Goal: Task Accomplishment & Management: Manage account settings

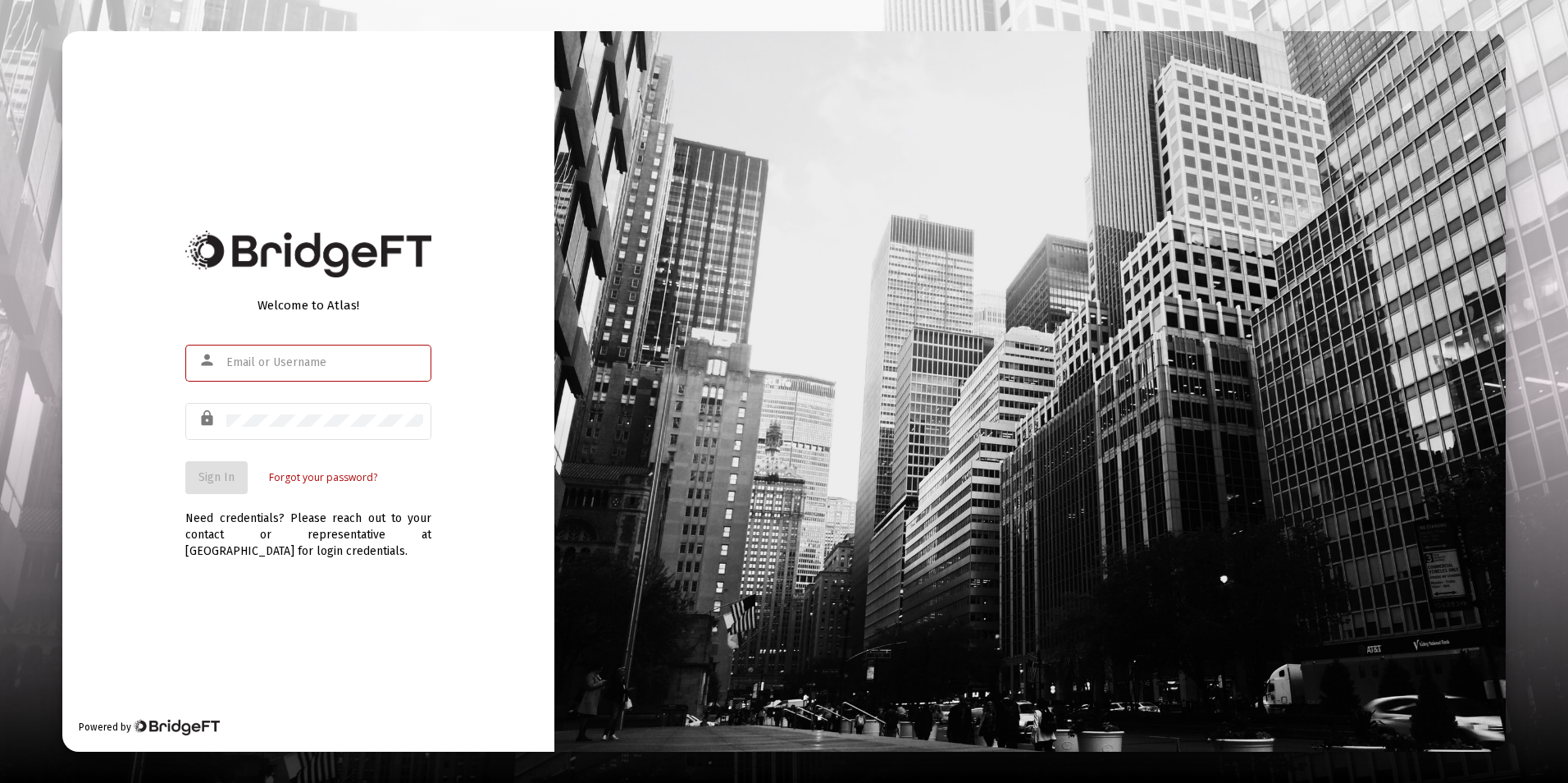
click at [255, 373] on div at bounding box center [325, 362] width 197 height 40
click at [269, 364] on input "text" at bounding box center [325, 362] width 197 height 13
type input "[EMAIL_ADDRESS][DOMAIN_NAME]"
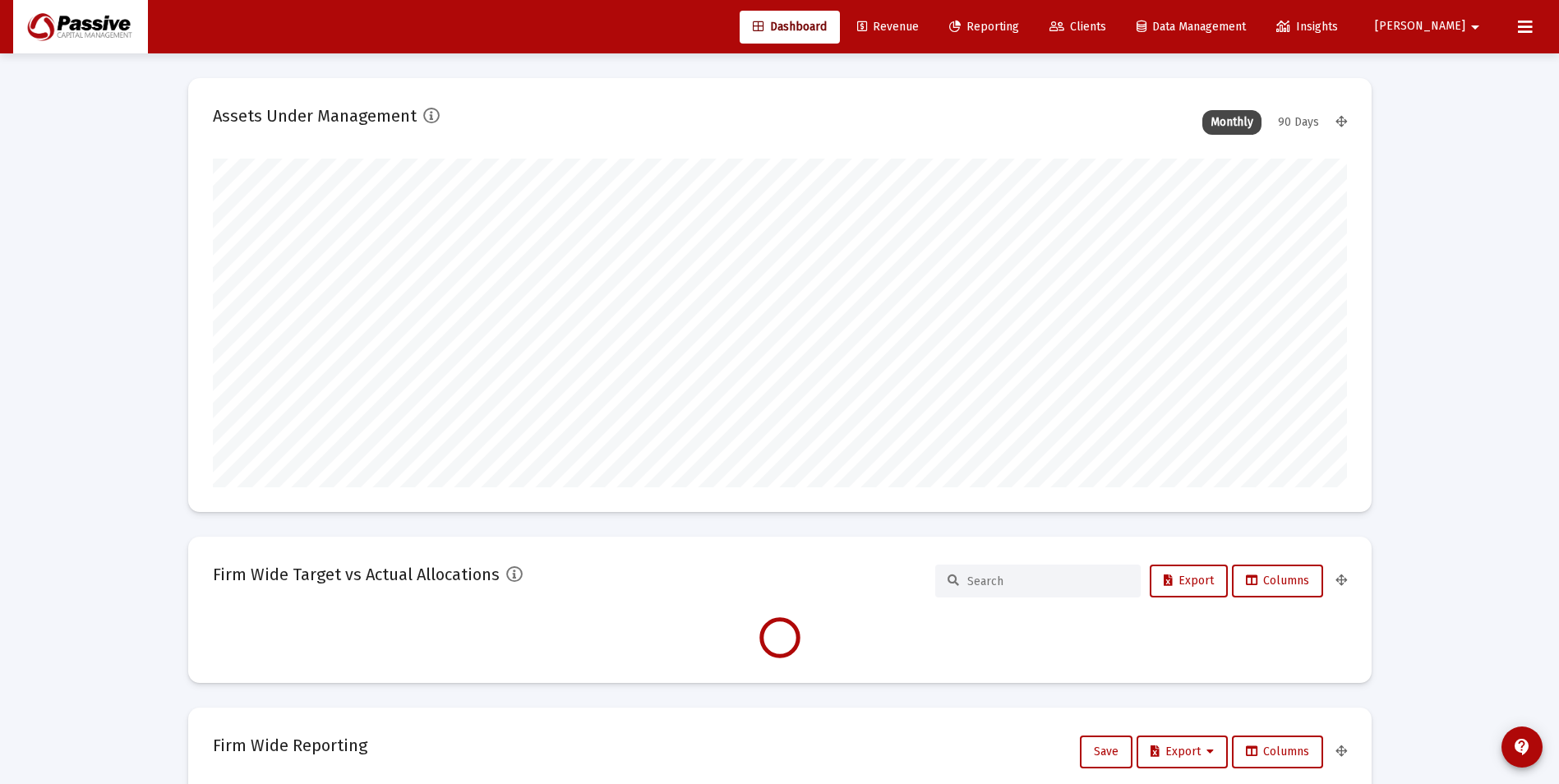
scroll to position [328, 611]
type input "[DATE]"
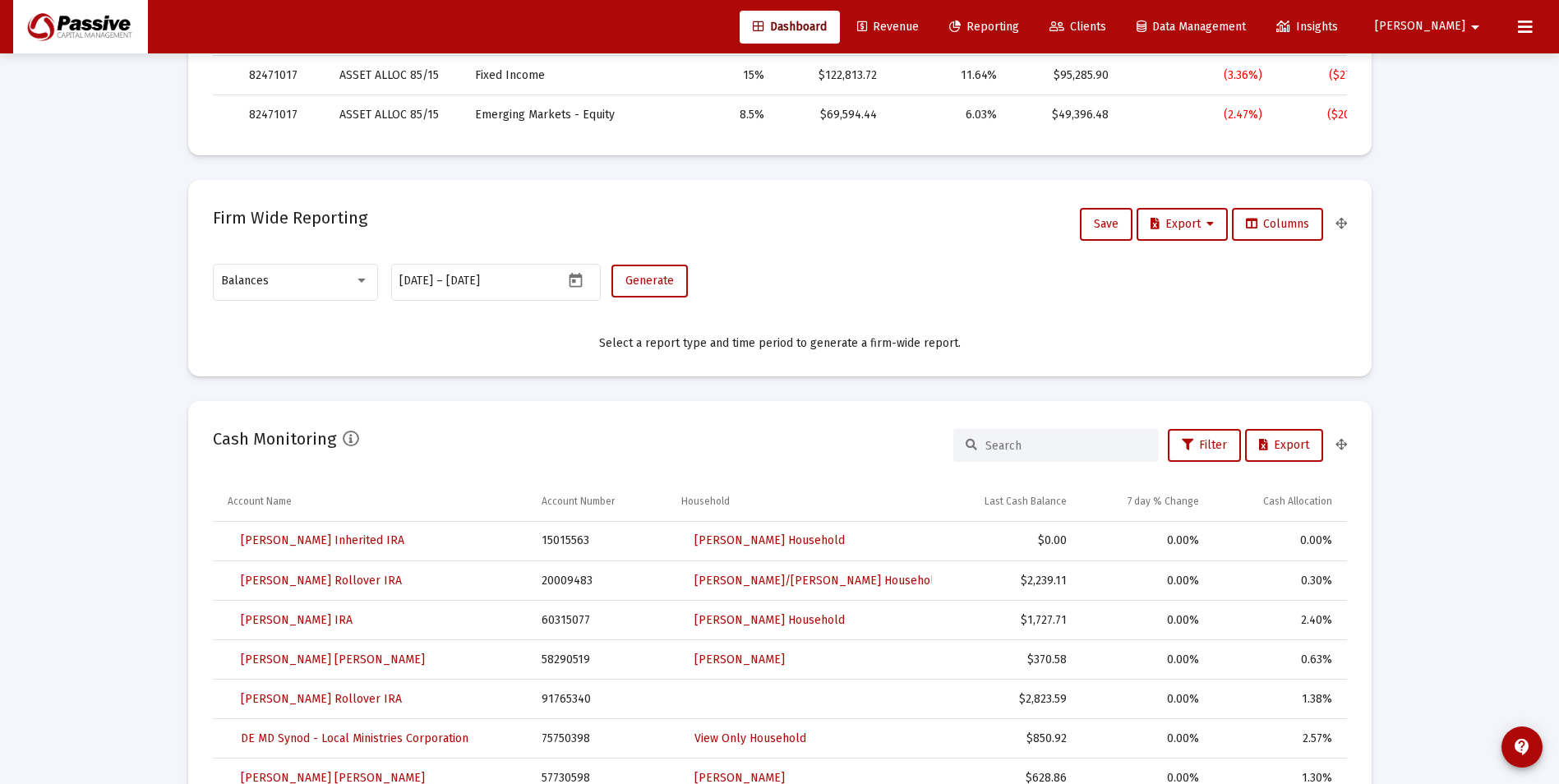
scroll to position [903, 0]
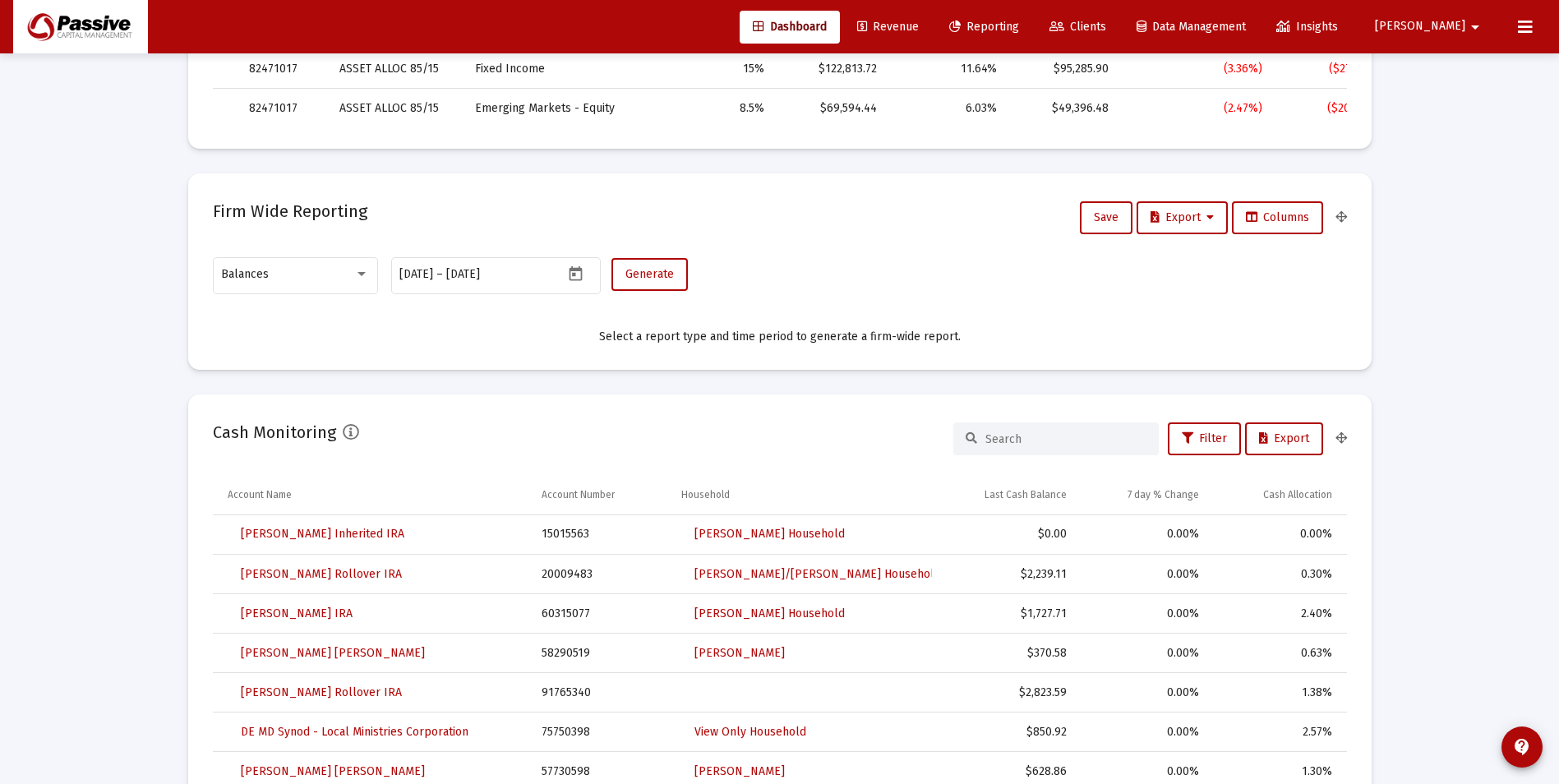
click at [1518, 38] on button at bounding box center [1525, 27] width 33 height 33
click at [1457, 38] on button "[PERSON_NAME]" at bounding box center [1429, 26] width 149 height 33
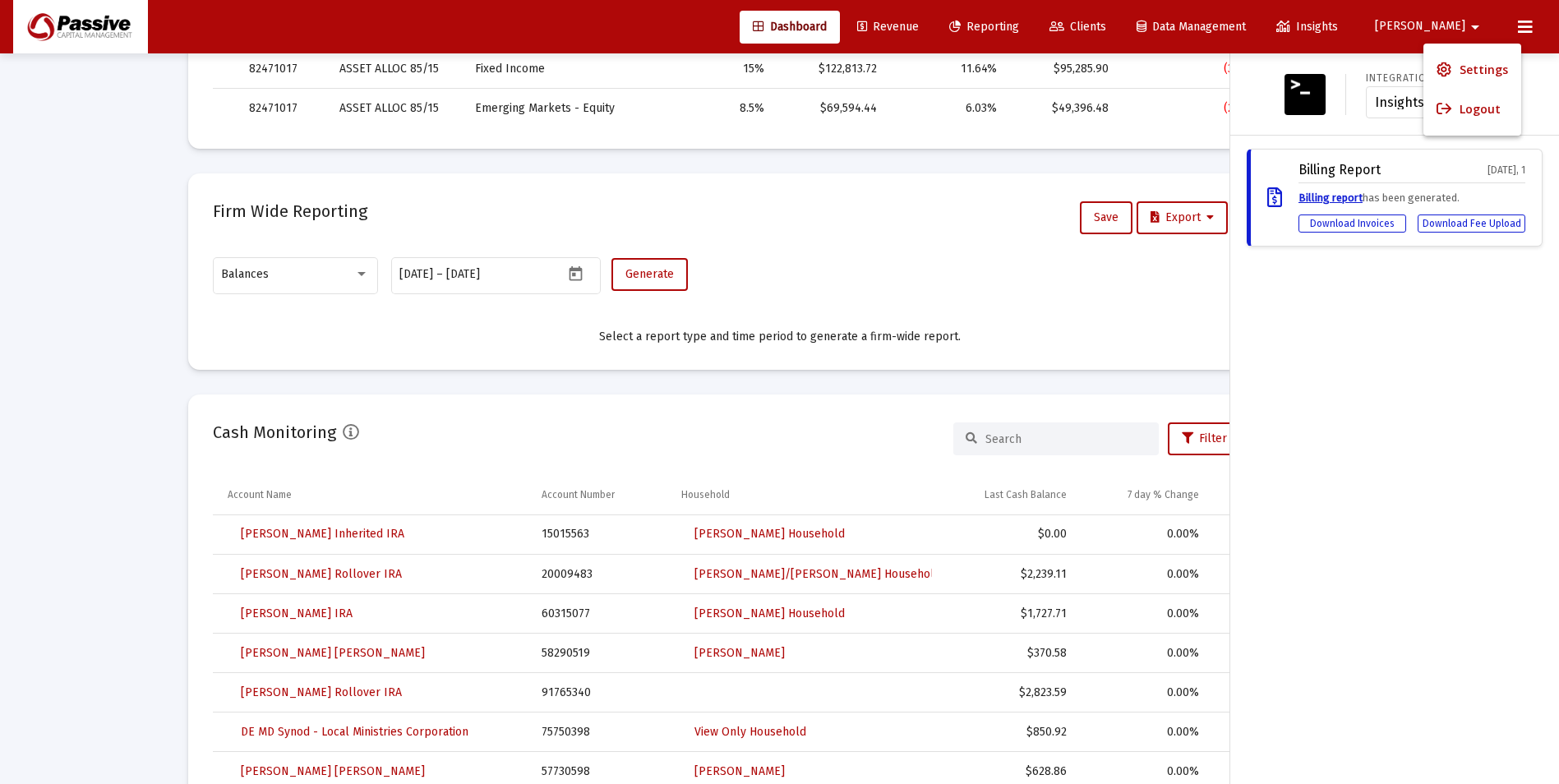
click at [1459, 65] on span "Settings" at bounding box center [1483, 70] width 49 height 39
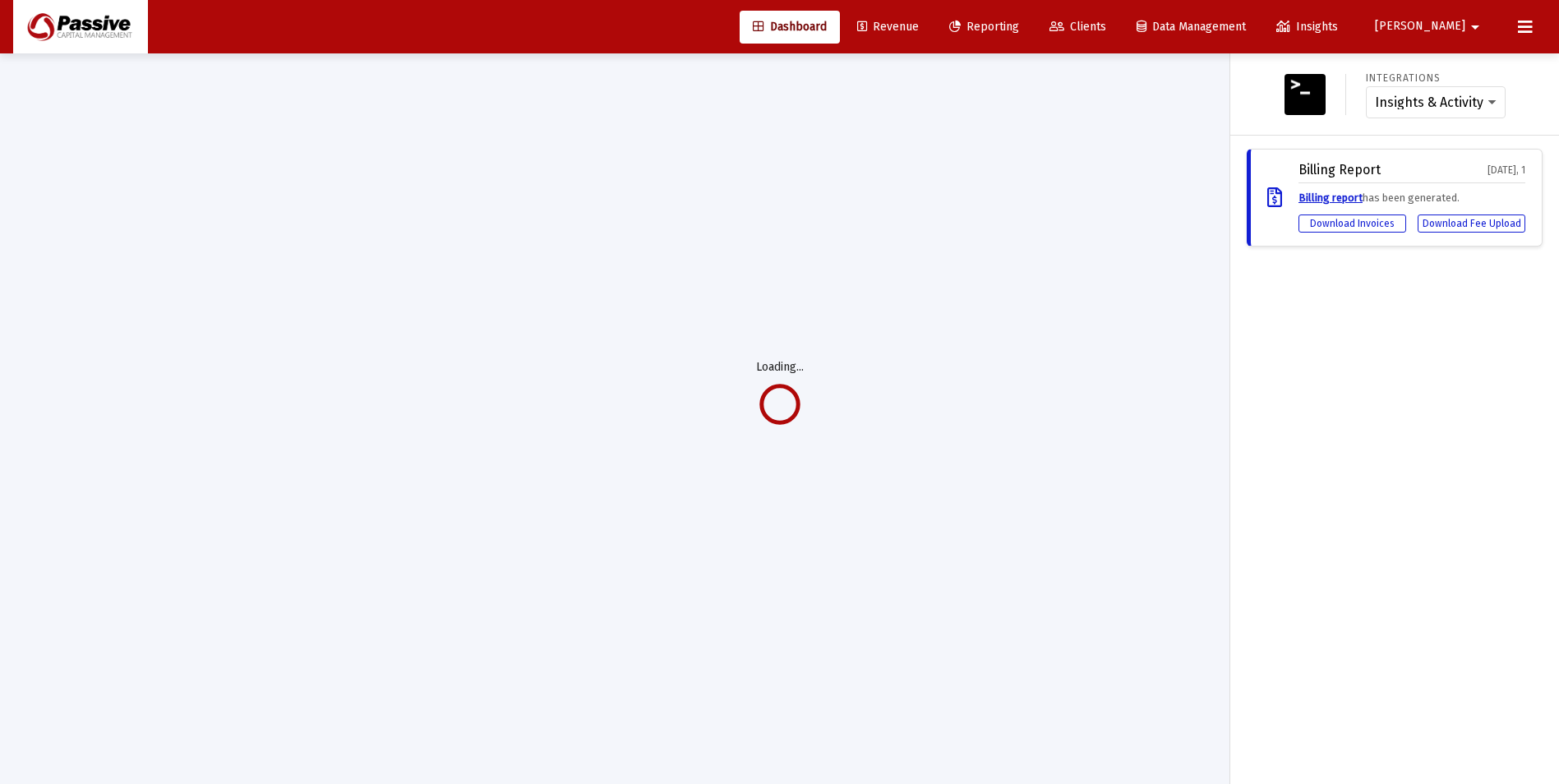
scroll to position [54, 0]
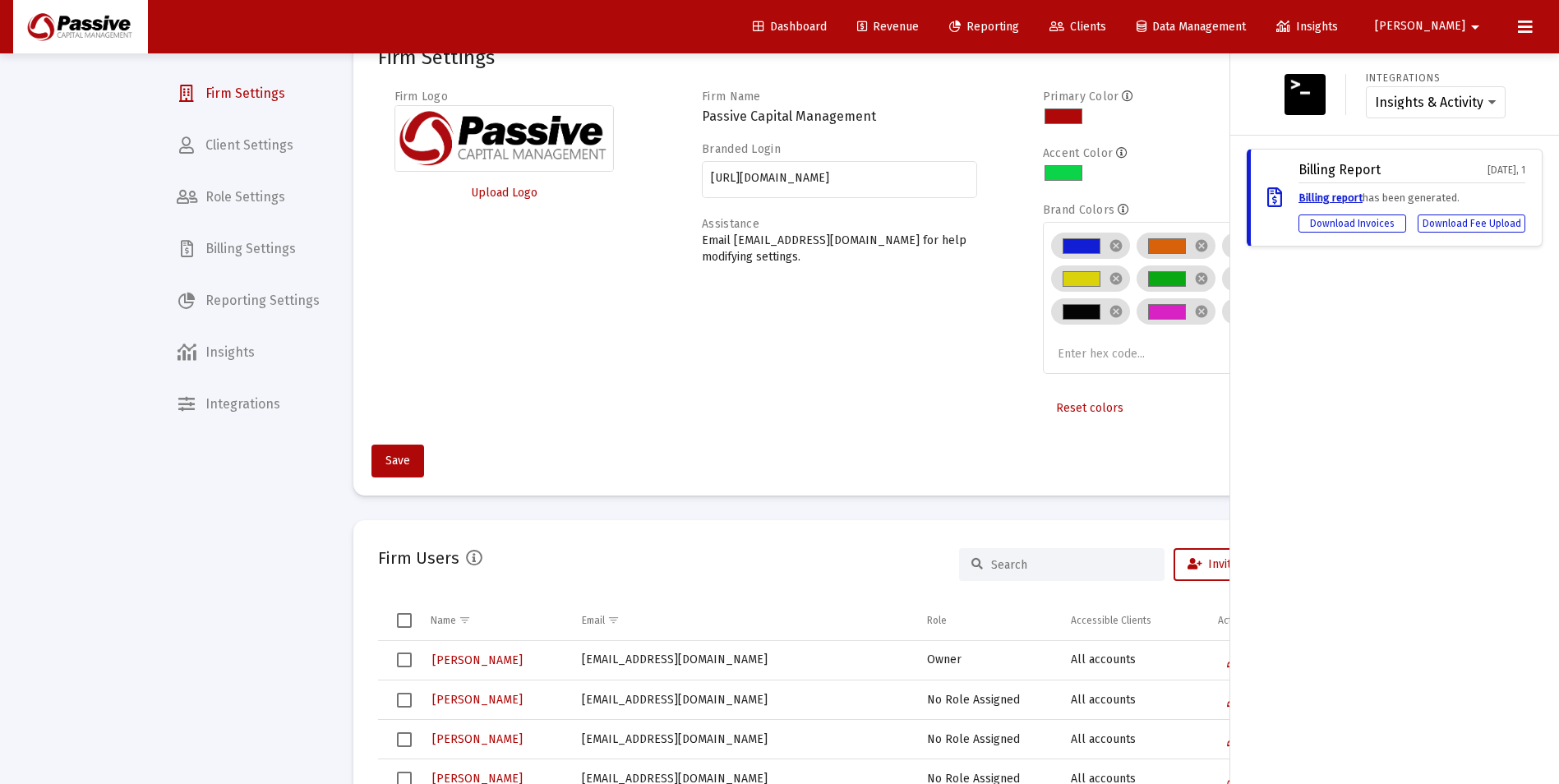
click at [234, 150] on div at bounding box center [779, 392] width 1559 height 784
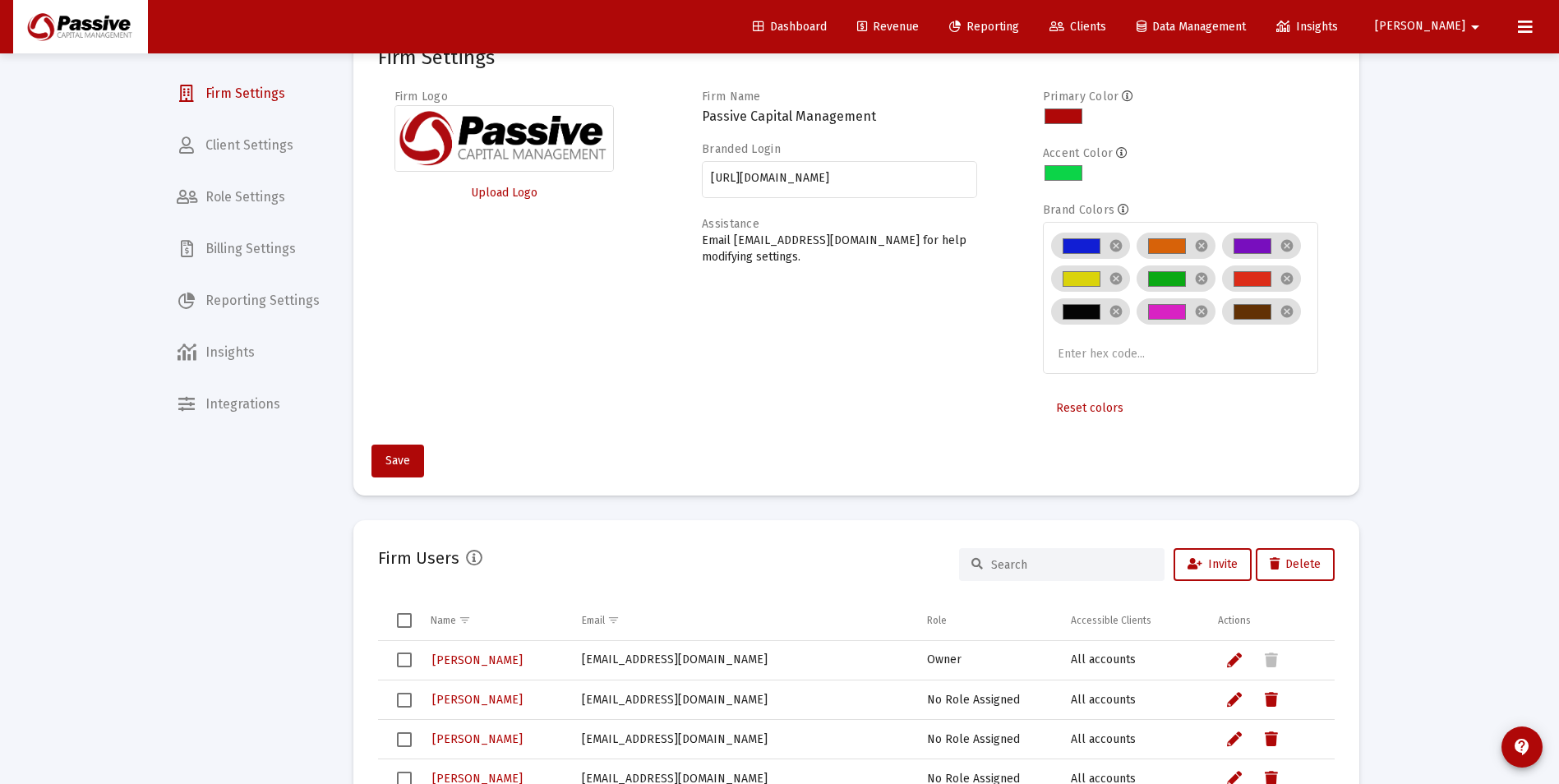
click at [221, 154] on div at bounding box center [779, 392] width 1559 height 784
click at [220, 154] on span "Client Settings" at bounding box center [248, 145] width 169 height 39
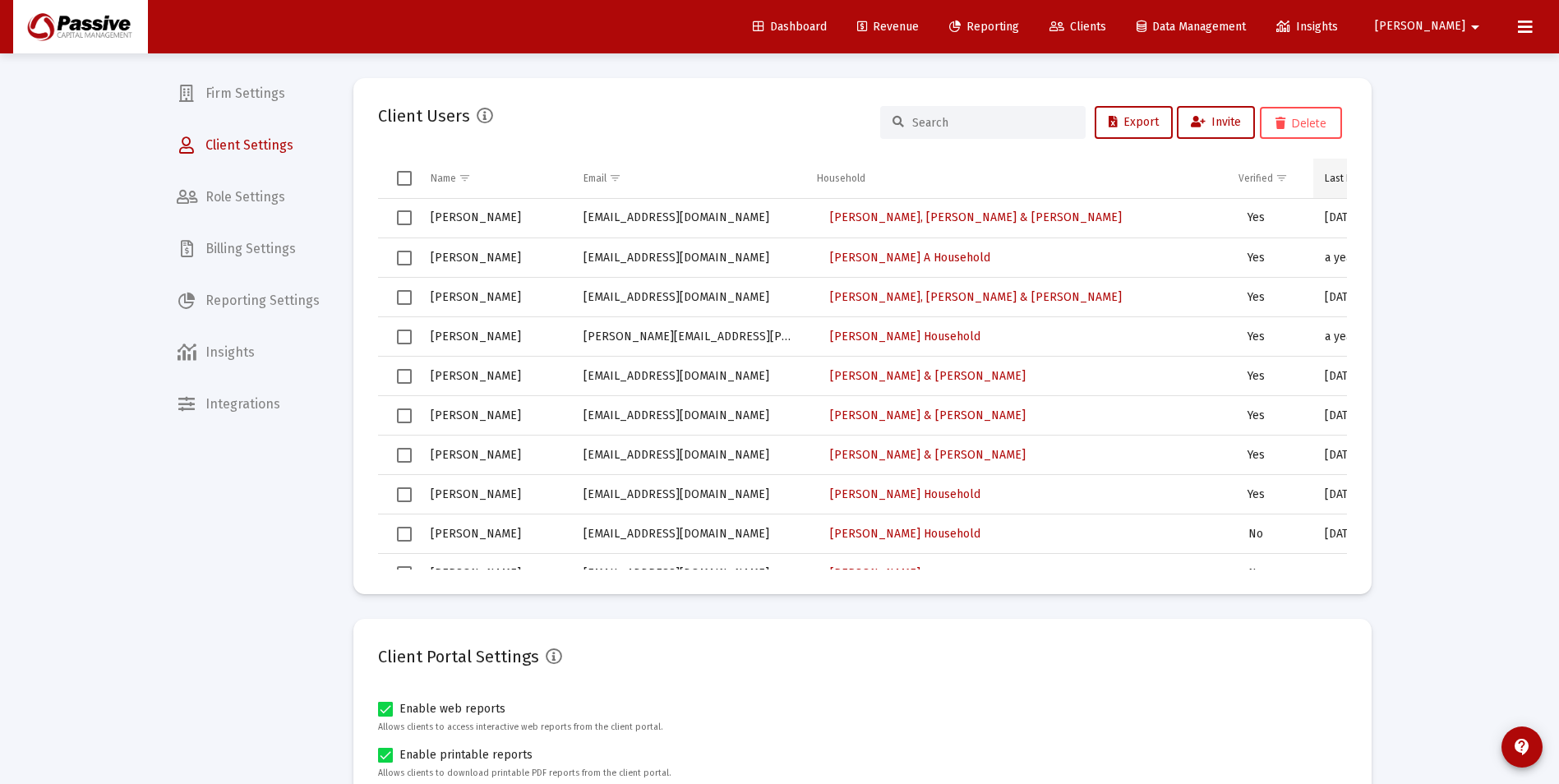
click at [1330, 183] on div "Last Logged In" at bounding box center [1357, 177] width 66 height 13
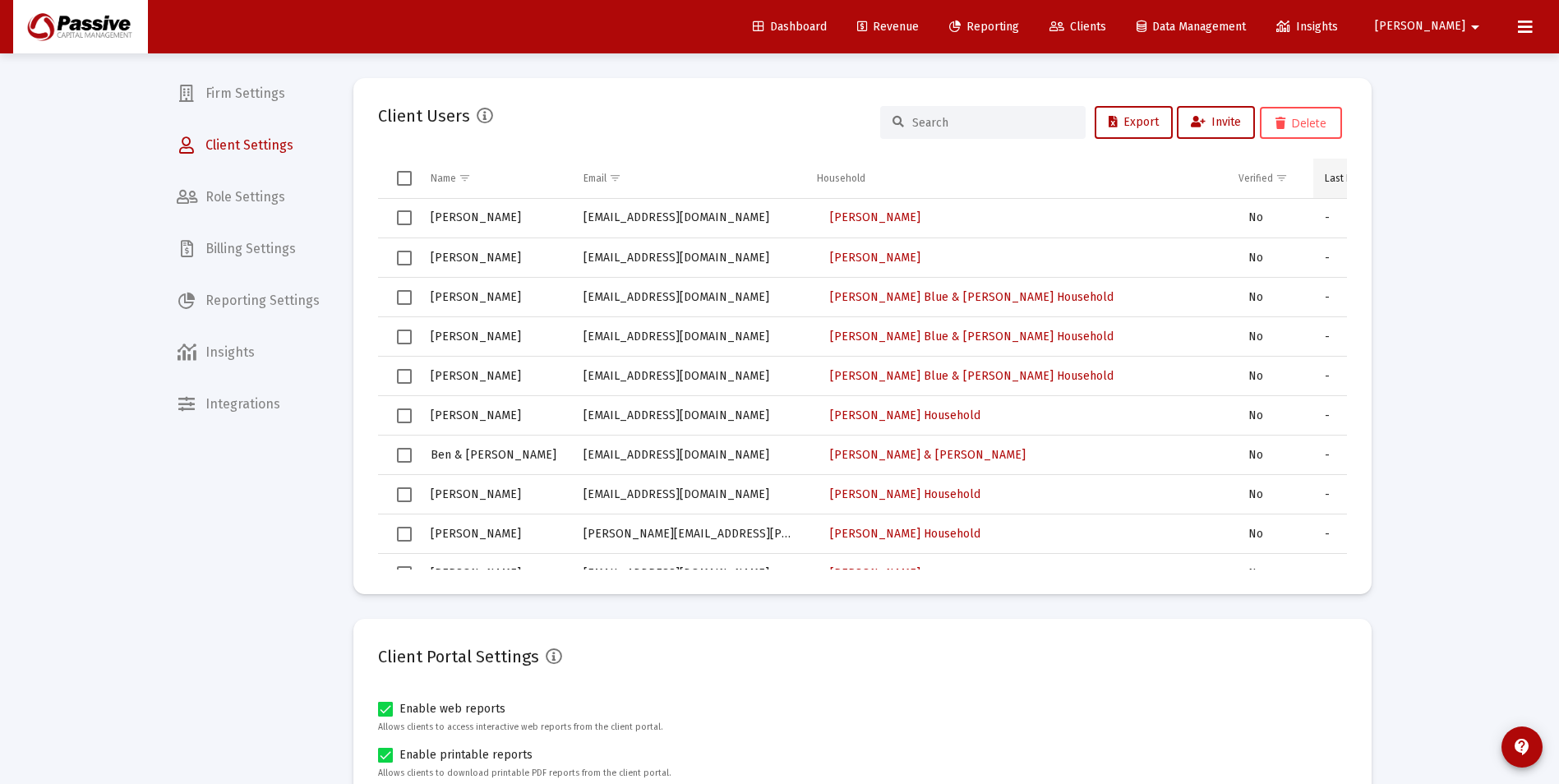
click at [1330, 180] on div "Last Logged In" at bounding box center [1357, 177] width 66 height 13
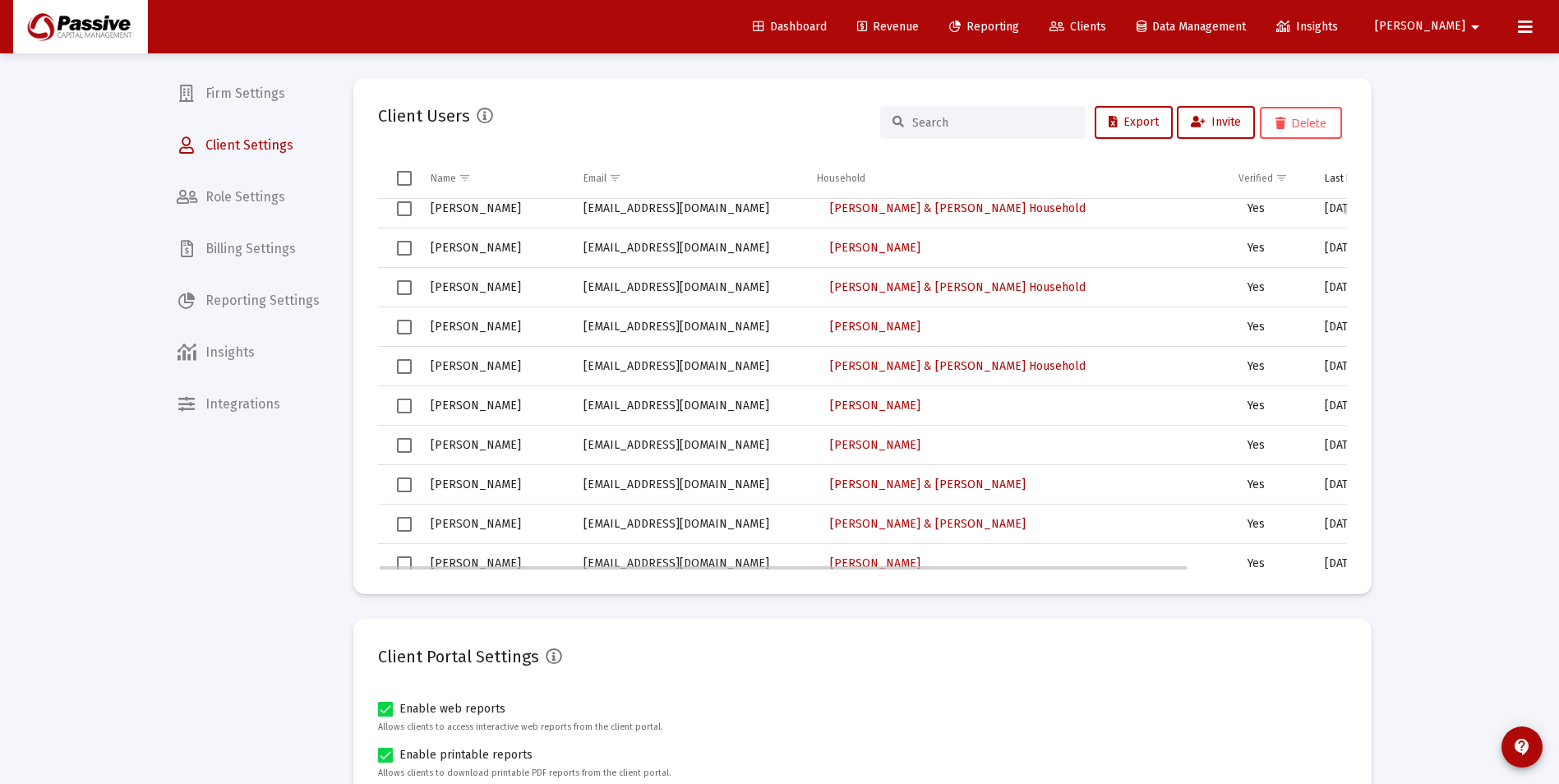
scroll to position [328, 0]
